Goal: Navigation & Orientation: Go to known website

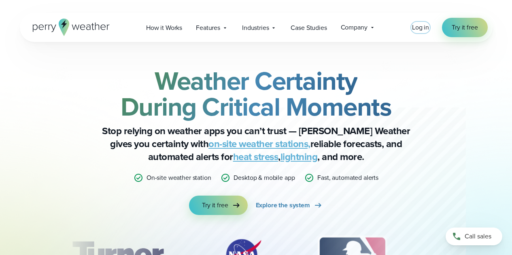
click at [414, 27] on span "Log in" at bounding box center [420, 27] width 17 height 9
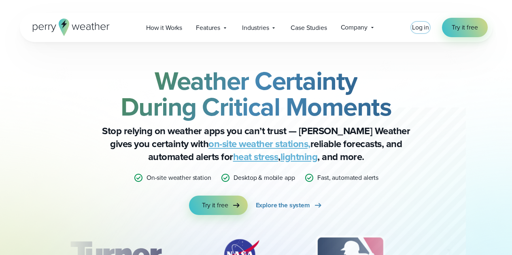
click at [418, 28] on span "Log in" at bounding box center [420, 27] width 17 height 9
